Goal: Navigation & Orientation: Find specific page/section

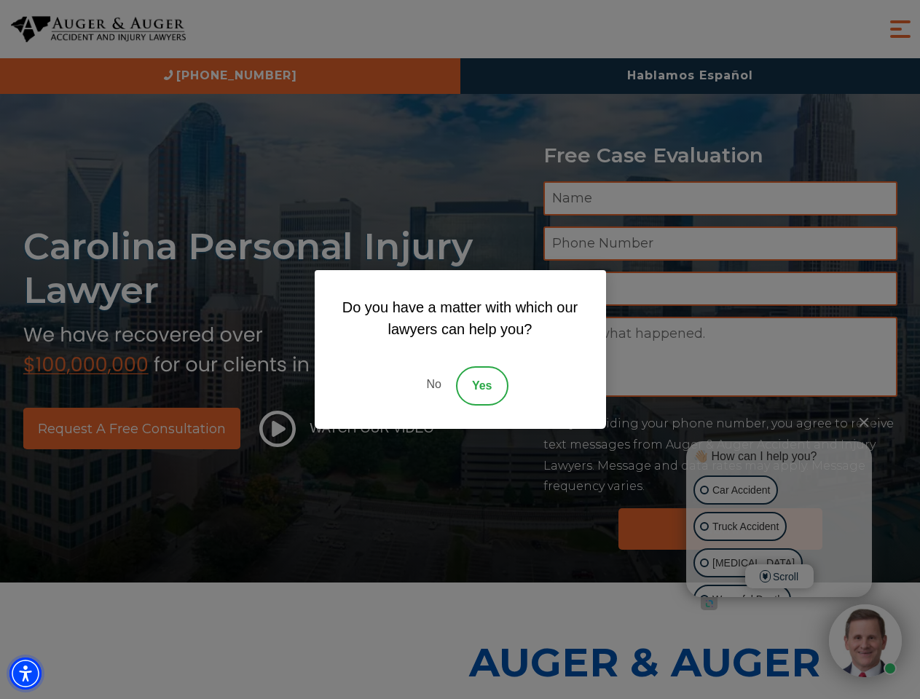
click at [25, 674] on img "Accessibility Menu" at bounding box center [25, 674] width 32 height 32
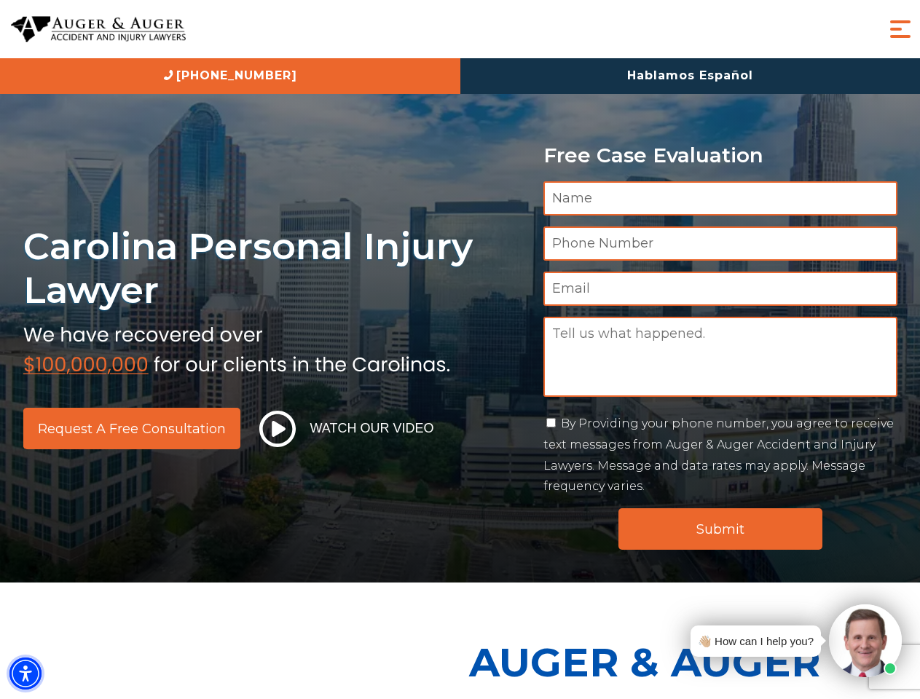
click at [25, 674] on img "Accessibility Menu" at bounding box center [25, 674] width 32 height 32
